Goal: Contribute content: Add original content to the website for others to see

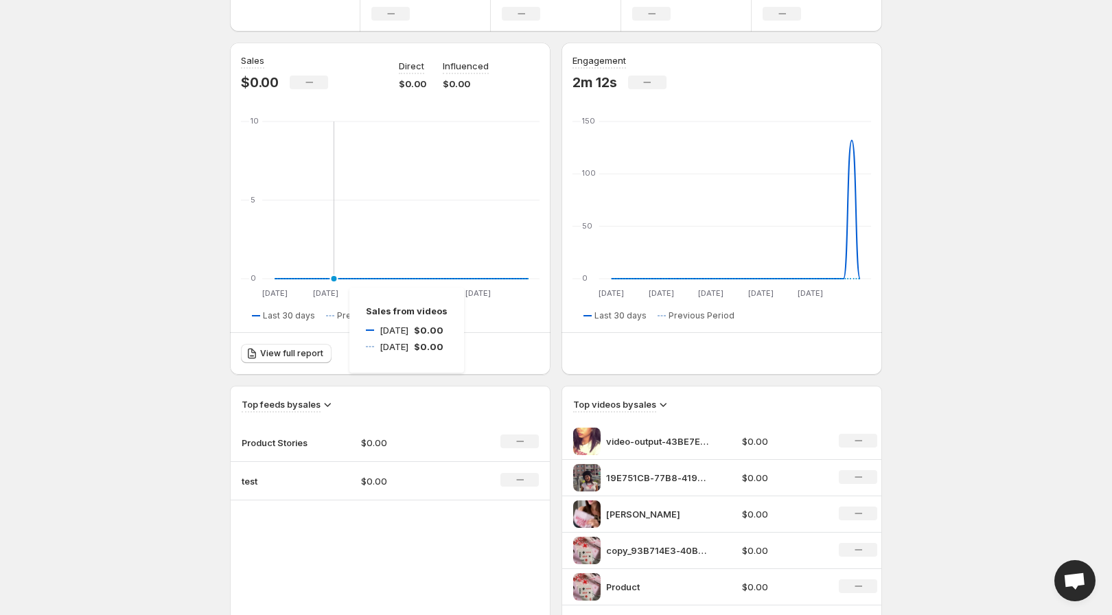
scroll to position [201, 0]
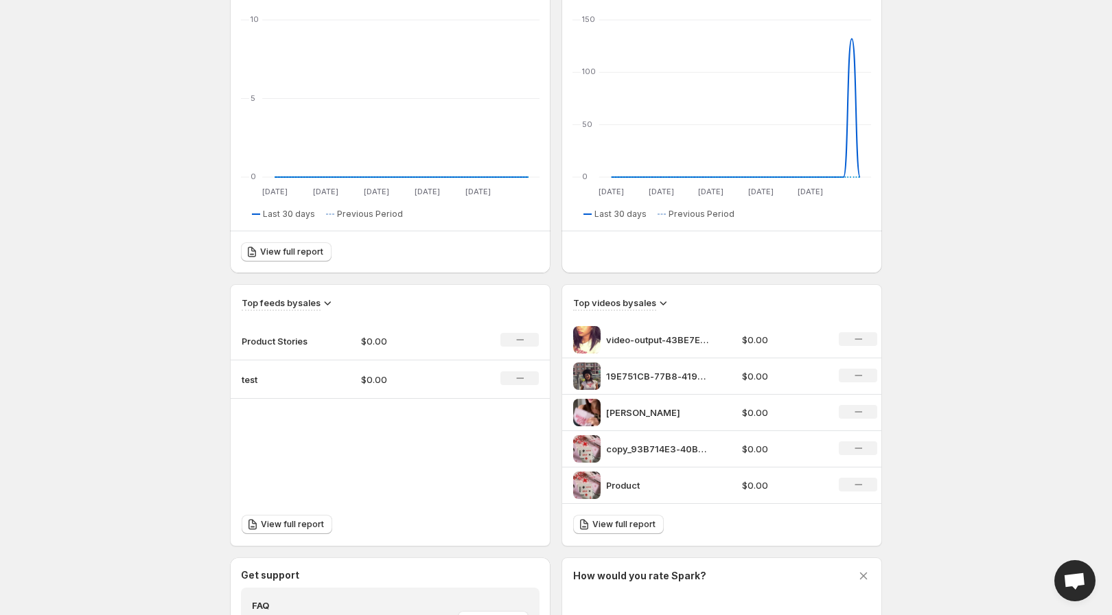
click at [290, 339] on p "Product Stories" at bounding box center [276, 341] width 69 height 14
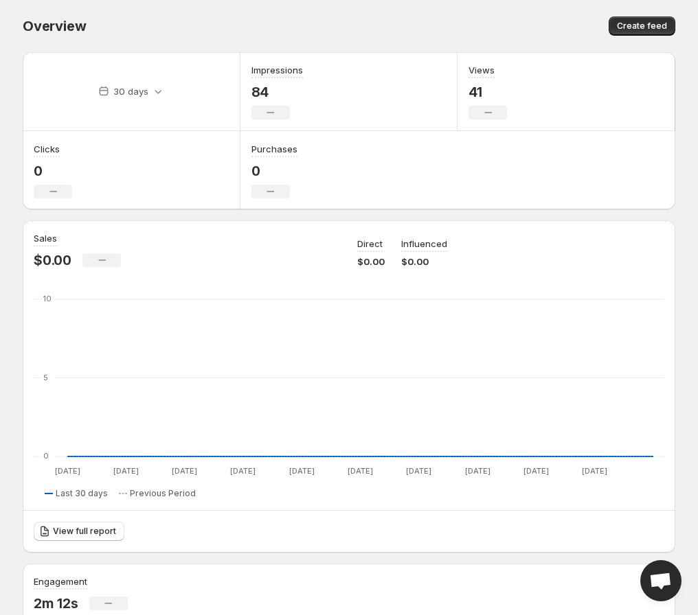
click at [156, 227] on div "Sales $0.00 No change Direct $0.00 Influenced $0.00 03 Sep 03 Sep 06 Sep 06 Sep…" at bounding box center [349, 386] width 652 height 332
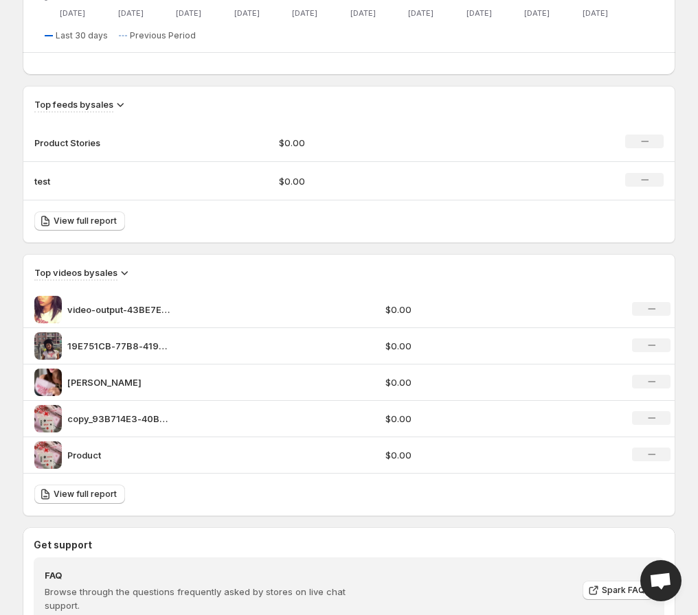
scroll to position [819, 0]
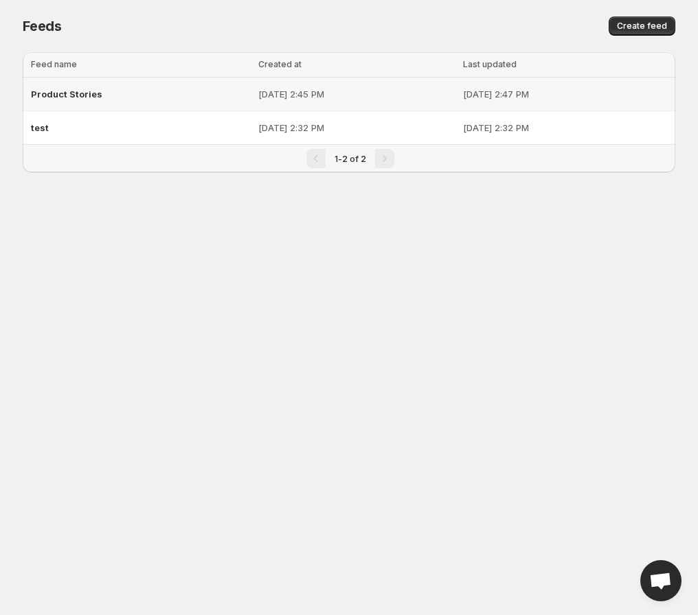
click at [170, 82] on div "Product Stories" at bounding box center [140, 94] width 219 height 25
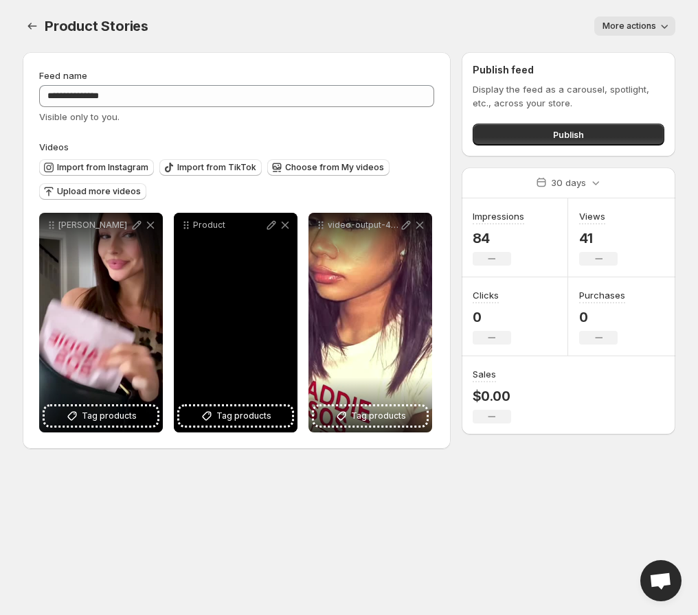
click at [254, 254] on div "Product" at bounding box center [236, 323] width 124 height 220
click at [284, 229] on icon at bounding box center [285, 225] width 14 height 14
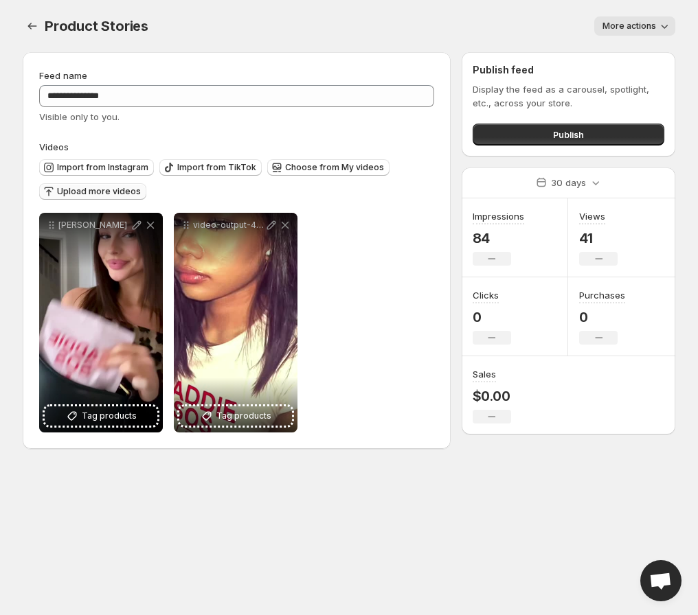
click at [122, 190] on span "Upload more videos" at bounding box center [99, 191] width 84 height 11
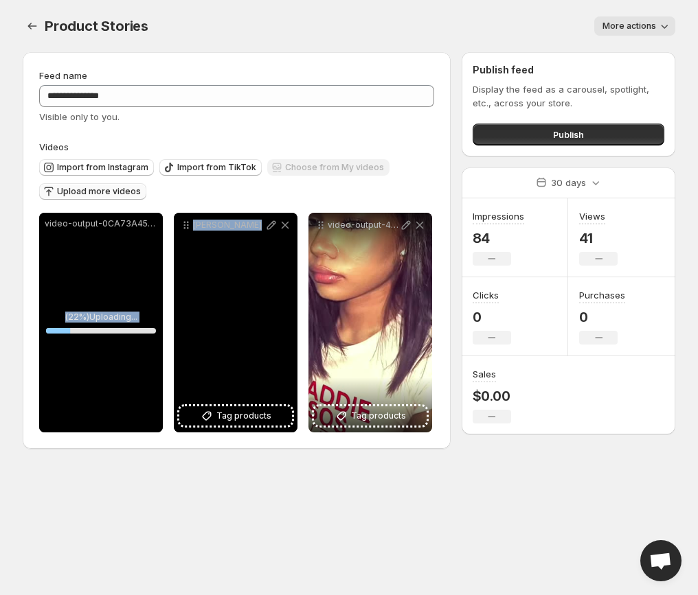
drag, startPoint x: 111, startPoint y: 271, endPoint x: 255, endPoint y: 280, distance: 145.2
click at [255, 280] on div "**********" at bounding box center [235, 323] width 393 height 220
drag, startPoint x: 251, startPoint y: 278, endPoint x: 176, endPoint y: 275, distance: 74.2
click at [176, 275] on div "anna" at bounding box center [236, 323] width 124 height 220
click at [181, 277] on div "anna" at bounding box center [236, 323] width 124 height 220
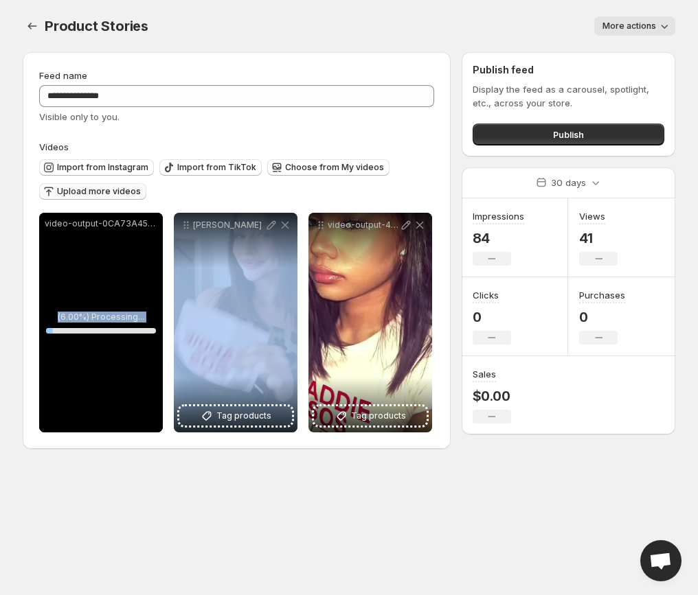
drag, startPoint x: 106, startPoint y: 379, endPoint x: 136, endPoint y: 367, distance: 32.4
click at [136, 367] on div "video-output-0CA73A45-A5DC-4F66-8617-93D294914B24-1" at bounding box center [101, 323] width 124 height 220
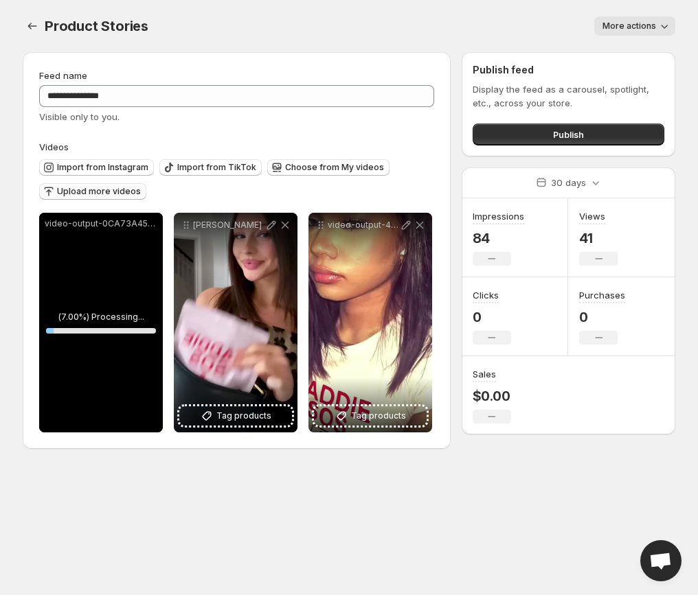
click at [108, 371] on div "video-output-0CA73A45-A5DC-4F66-8617-93D294914B24-1" at bounding box center [101, 323] width 124 height 220
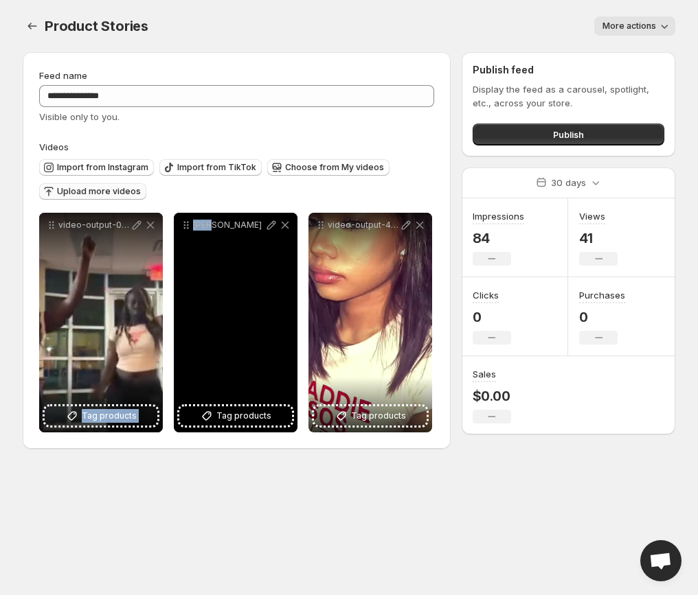
drag, startPoint x: 108, startPoint y: 251, endPoint x: 243, endPoint y: 251, distance: 135.3
click at [243, 251] on div "**********" at bounding box center [235, 323] width 393 height 220
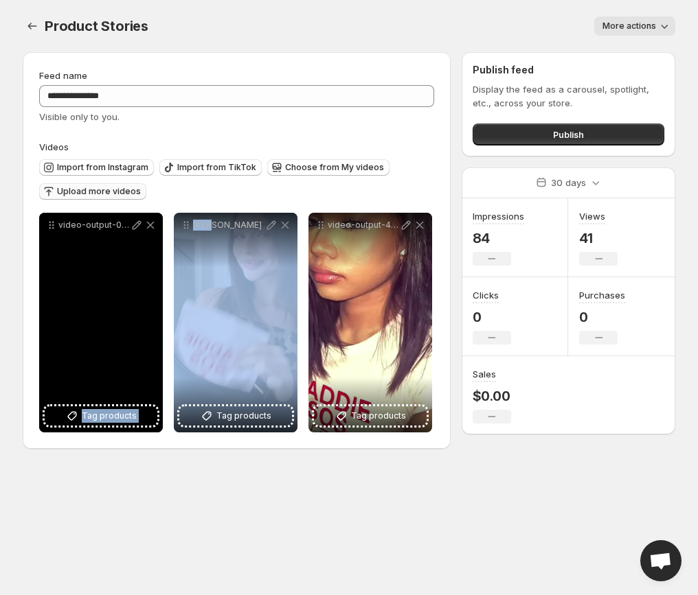
drag, startPoint x: 243, startPoint y: 251, endPoint x: 185, endPoint y: 245, distance: 58.7
click at [180, 245] on div "anna" at bounding box center [236, 323] width 124 height 220
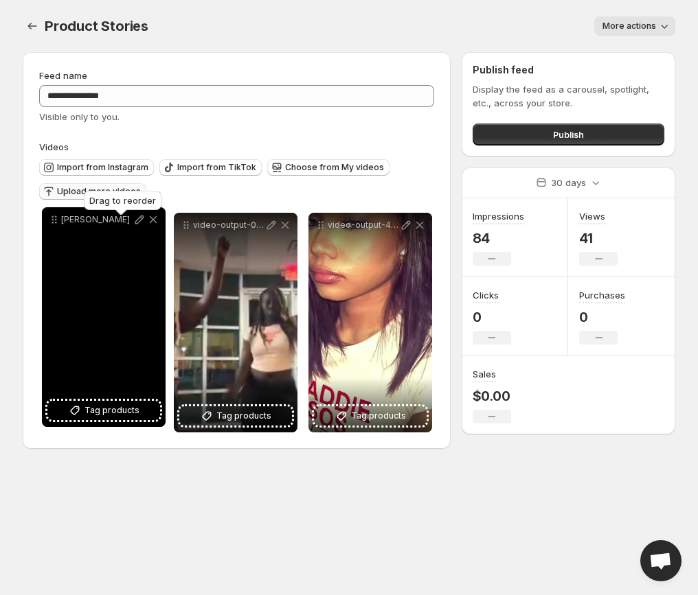
drag, startPoint x: 187, startPoint y: 225, endPoint x: 58, endPoint y: 220, distance: 129.8
click at [57, 220] on icon at bounding box center [56, 220] width 2 height 2
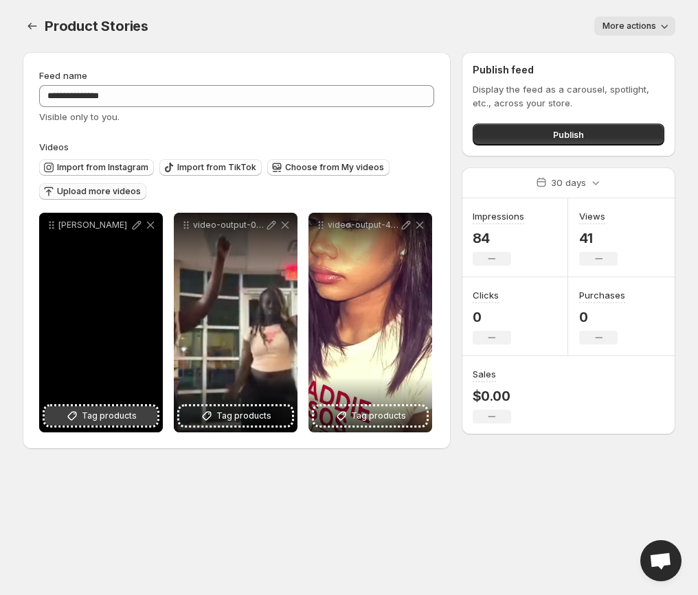
click at [86, 415] on span "Tag products" at bounding box center [109, 416] width 55 height 14
click at [102, 412] on span "Tag products" at bounding box center [109, 416] width 55 height 14
click at [67, 230] on p "anna" at bounding box center [93, 225] width 71 height 11
click at [136, 226] on icon at bounding box center [137, 225] width 14 height 14
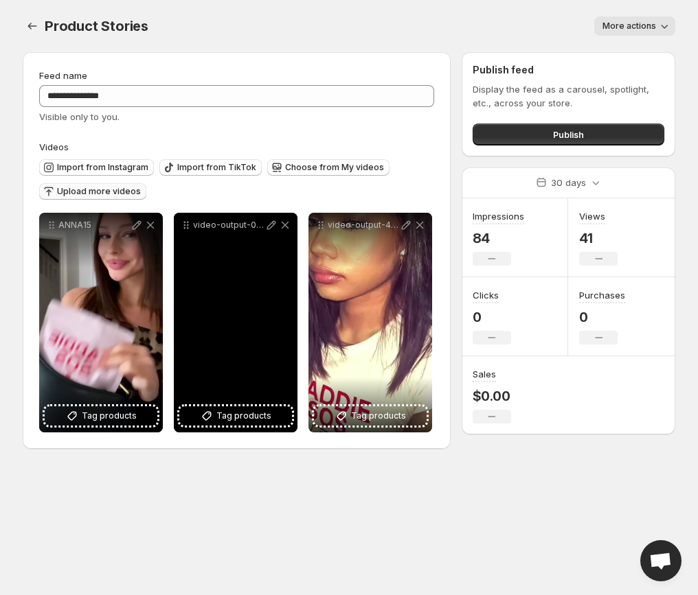
click at [227, 225] on p "video-output-0CA73A45-A5DC-4F66-8617-93D294914B24-1" at bounding box center [228, 225] width 71 height 11
click at [236, 225] on p "video-output-0CA73A45-A5DC-4F66-8617-93D294914B24-1" at bounding box center [228, 225] width 71 height 11
click at [271, 224] on icon at bounding box center [271, 225] width 14 height 14
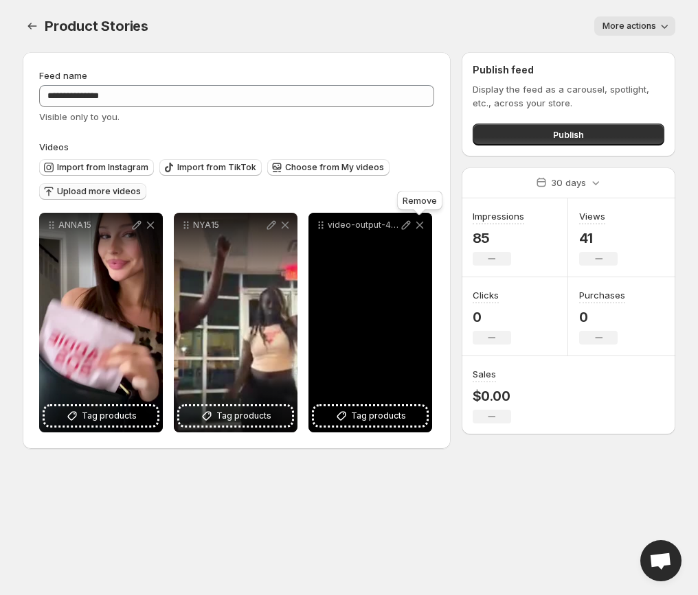
click at [421, 227] on icon at bounding box center [420, 226] width 8 height 8
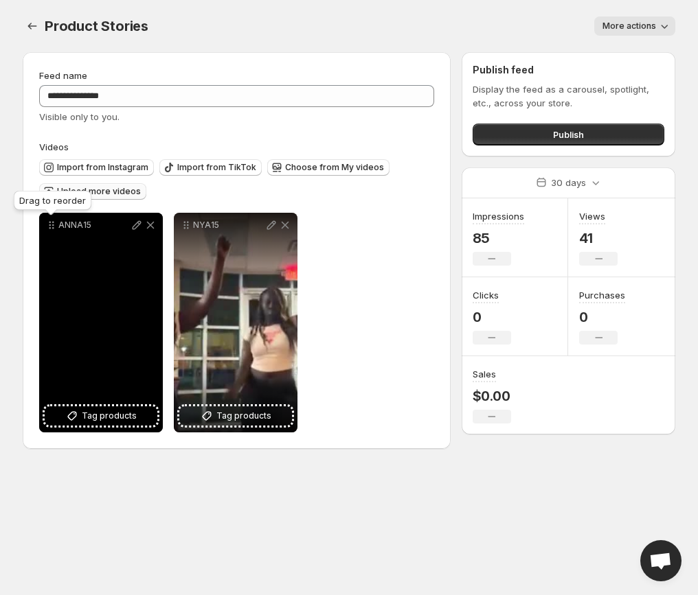
click at [49, 225] on icon at bounding box center [50, 226] width 2 height 2
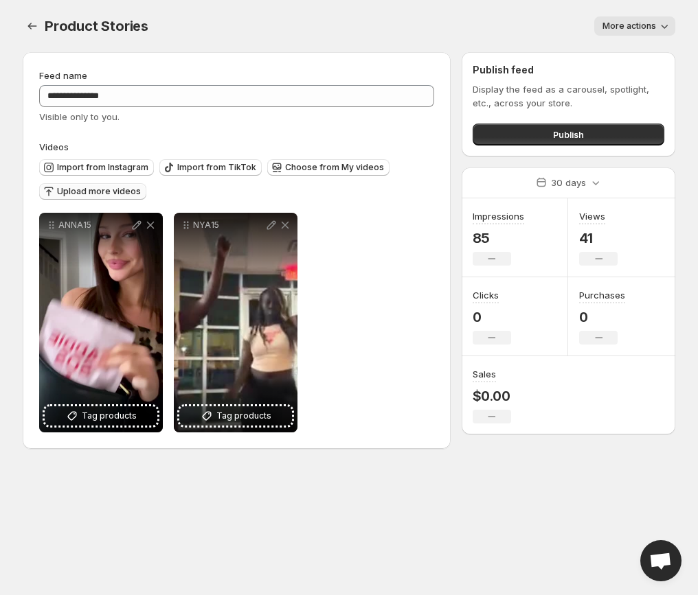
click at [351, 246] on div "ANNA15 Tag products Save Cancel Video title ****** File extension (e.g., MOV, M…" at bounding box center [236, 323] width 395 height 220
click at [100, 194] on span "Upload more videos" at bounding box center [99, 191] width 84 height 11
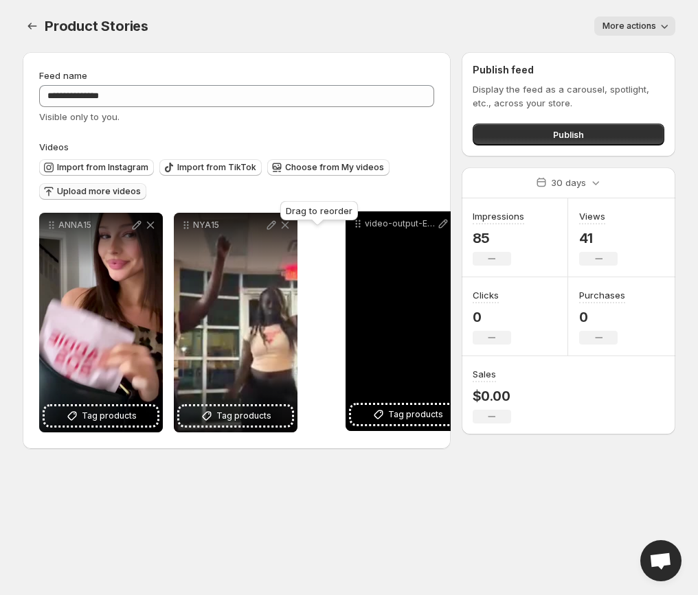
drag, startPoint x: 47, startPoint y: 222, endPoint x: 353, endPoint y: 220, distance: 305.6
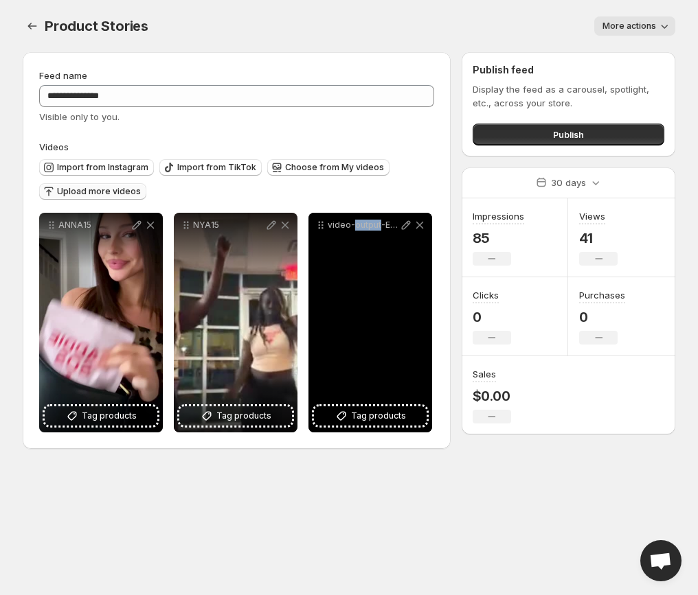
click at [356, 227] on p "video-output-E9986B8B-341B-43B1-A390-81AB24BFF281-1" at bounding box center [363, 225] width 71 height 11
click at [397, 225] on p "video-output-E9986B8B-341B-43B1-A390-81AB24BFF281-1" at bounding box center [363, 225] width 71 height 11
click at [400, 225] on icon at bounding box center [406, 225] width 14 height 14
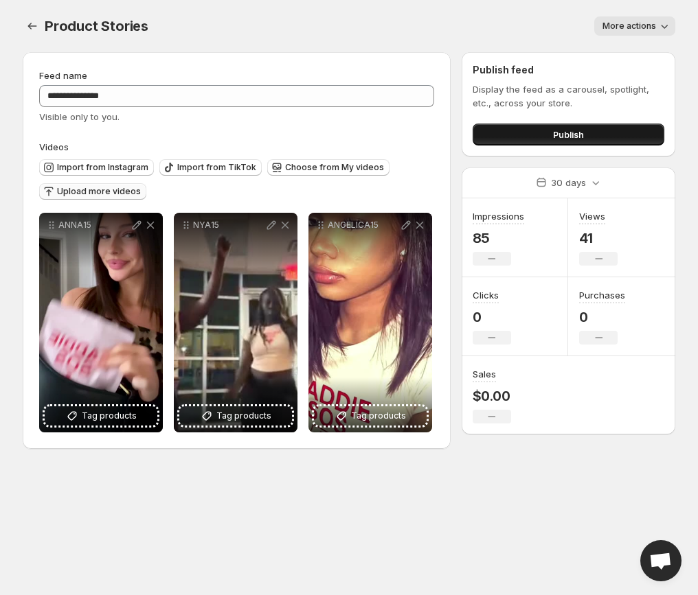
click at [584, 133] on button "Publish" at bounding box center [568, 135] width 192 height 22
click at [567, 131] on span "Publish" at bounding box center [568, 135] width 31 height 14
